Goal: Check status

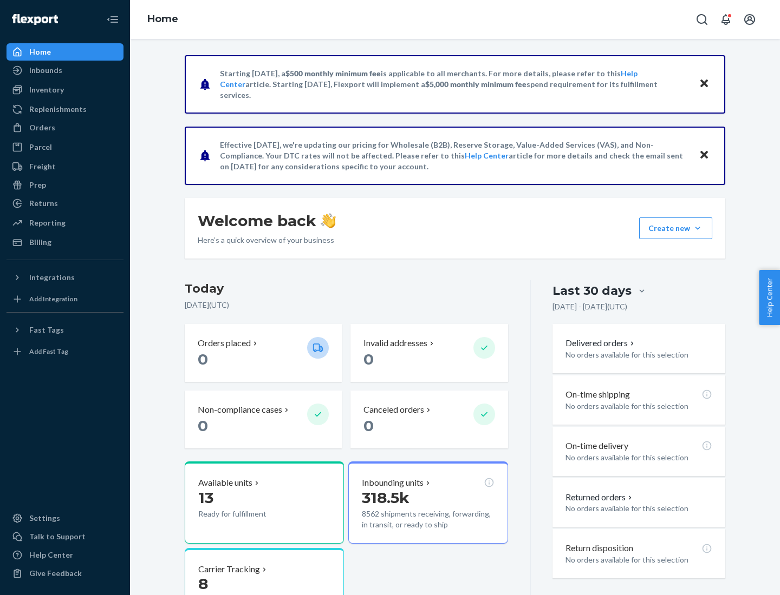
click at [697, 228] on button "Create new Create new inbound Create new order Create new product" at bounding box center [675, 229] width 73 height 22
click at [45, 70] on div "Inbounds" at bounding box center [45, 70] width 33 height 11
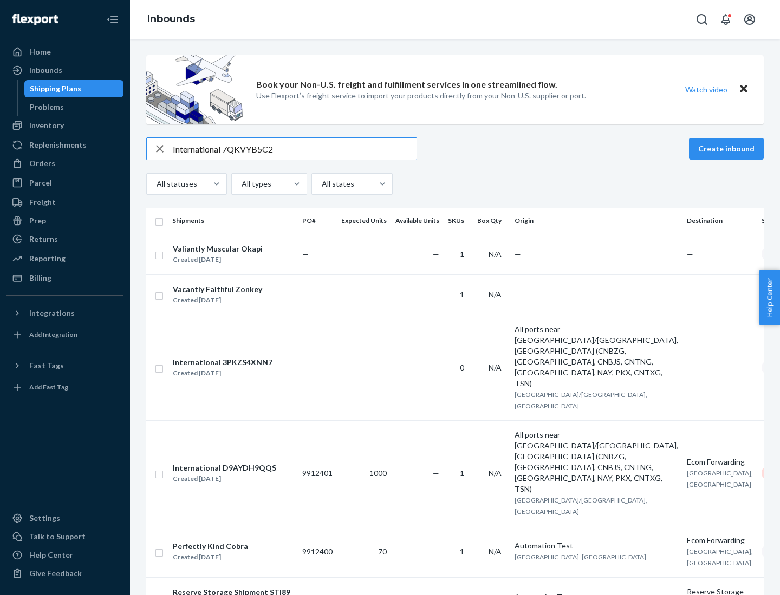
type input "International 7QKVYB5C29"
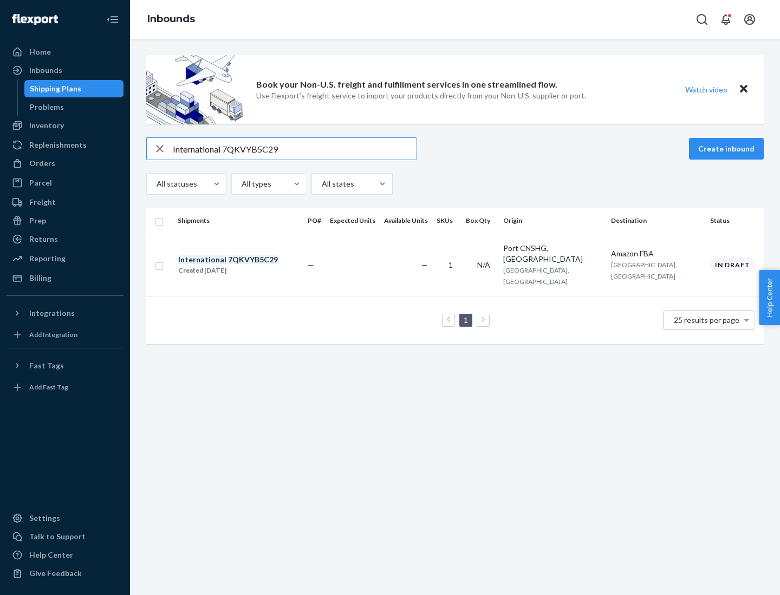
click at [246, 265] on div "Created [DATE]" at bounding box center [228, 270] width 100 height 11
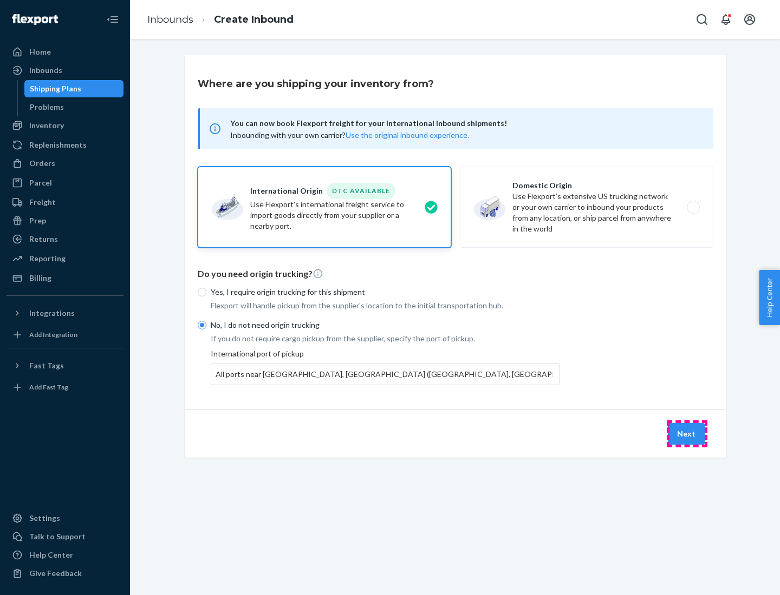
click at [686, 434] on button "Next" at bounding box center [685, 434] width 37 height 22
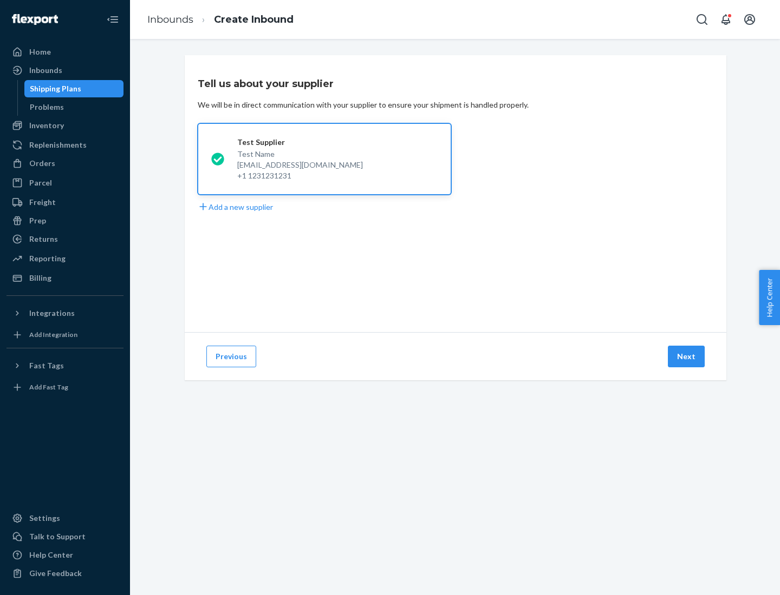
click at [686, 357] on button "Next" at bounding box center [685, 357] width 37 height 22
